Goal: Information Seeking & Learning: Learn about a topic

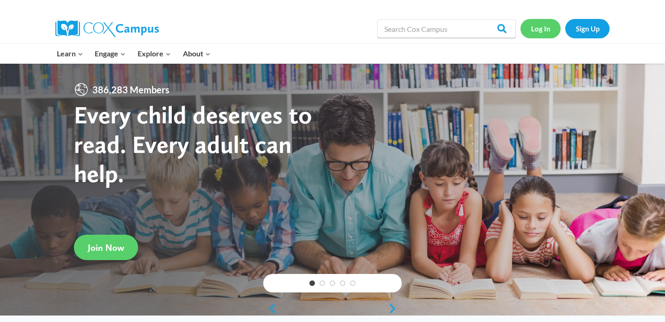
click at [539, 26] on link "Log In" at bounding box center [540, 28] width 40 height 19
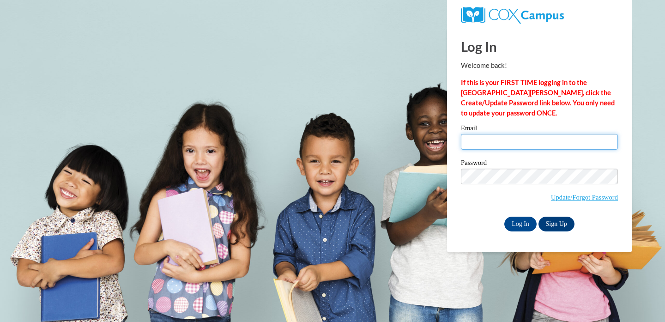
click at [520, 141] on input "Email" at bounding box center [539, 142] width 157 height 16
type input "willoughbya@ripon.k12.wi.us"
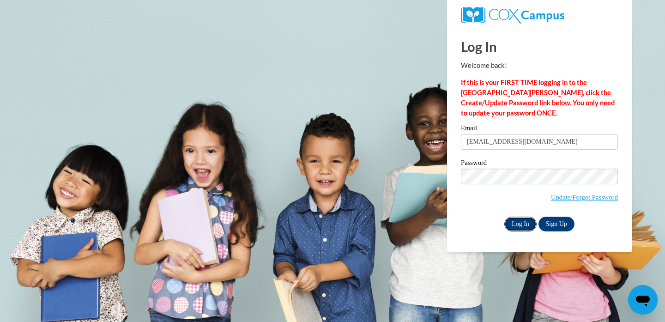
click at [524, 228] on input "Log In" at bounding box center [520, 224] width 32 height 15
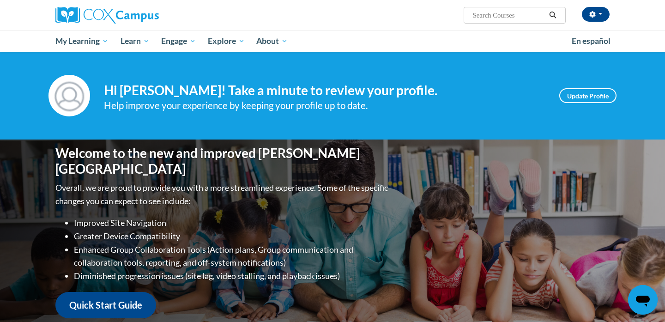
click at [478, 15] on input "Search..." at bounding box center [509, 15] width 74 height 11
type input "comprehension"
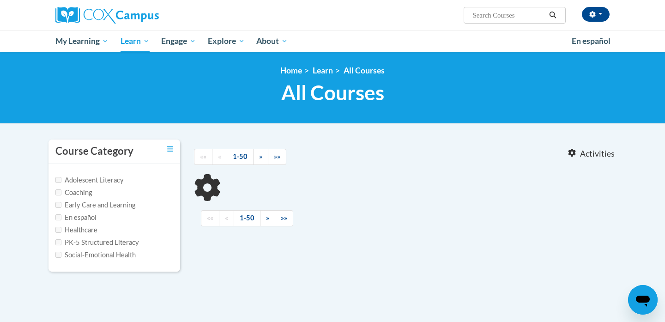
type input "comprehension"
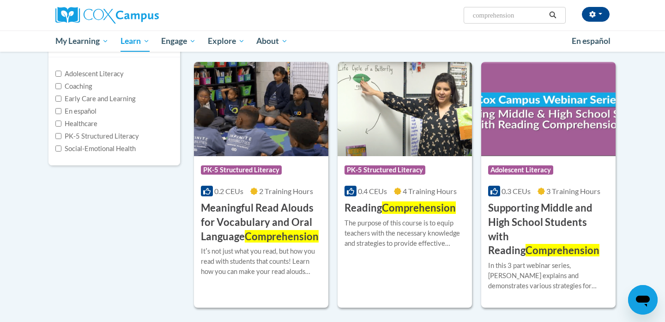
scroll to position [109, 0]
